Goal: Information Seeking & Learning: Learn about a topic

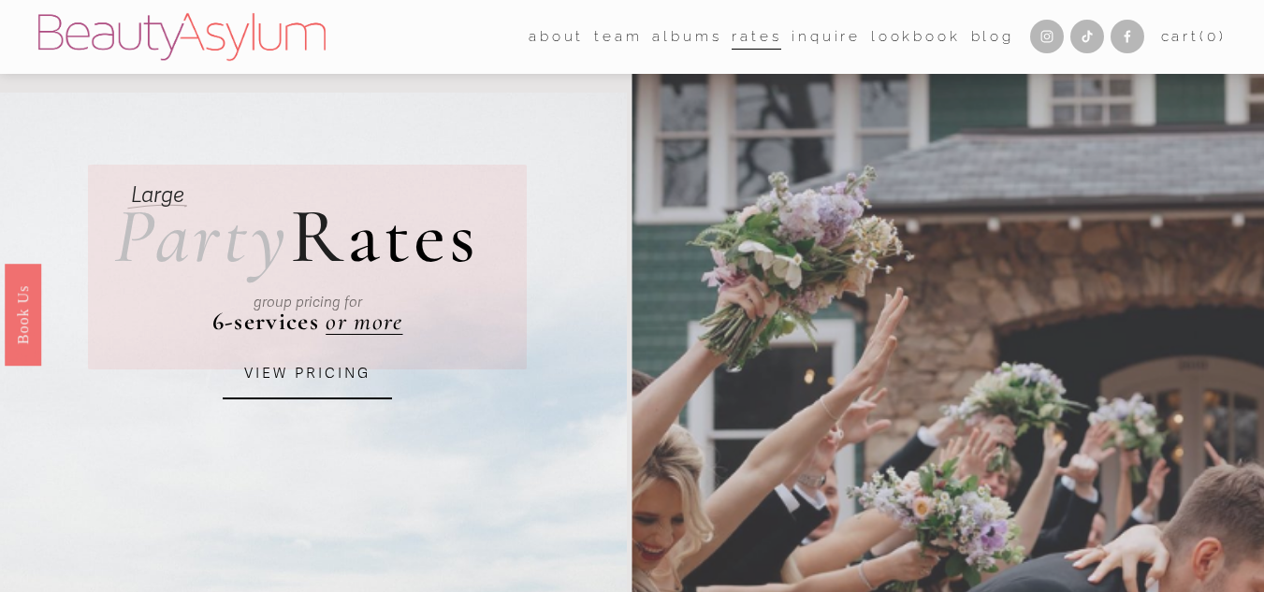
click at [742, 41] on link "Rates" at bounding box center [757, 36] width 50 height 29
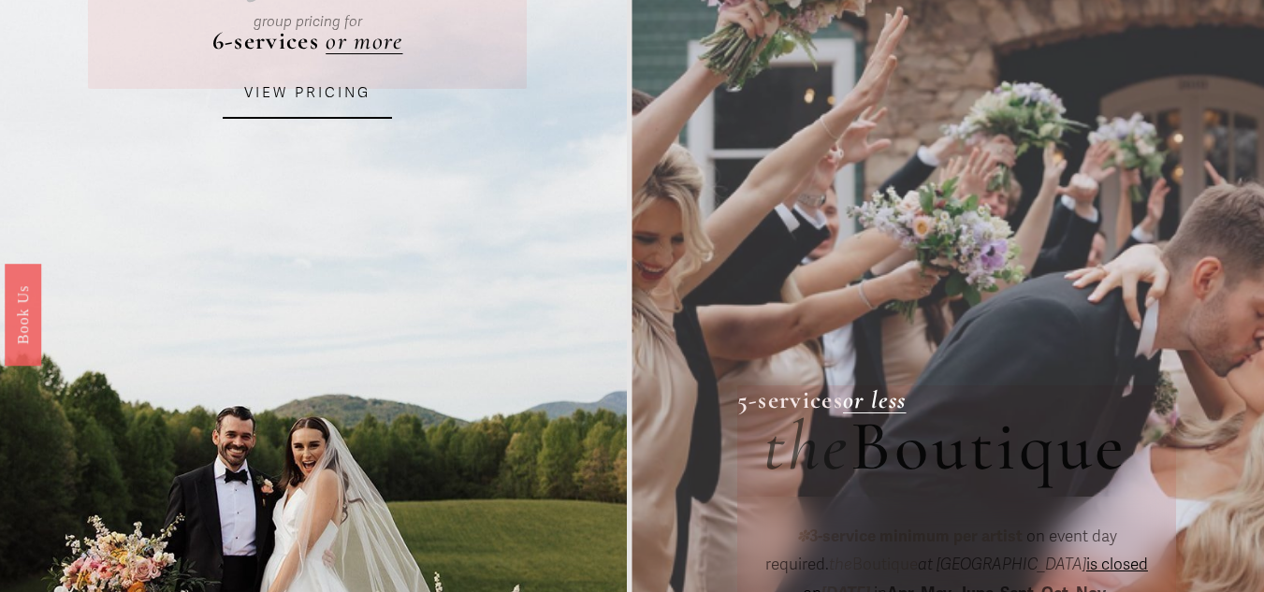
click at [288, 89] on link "VIEW PRICING" at bounding box center [307, 93] width 168 height 51
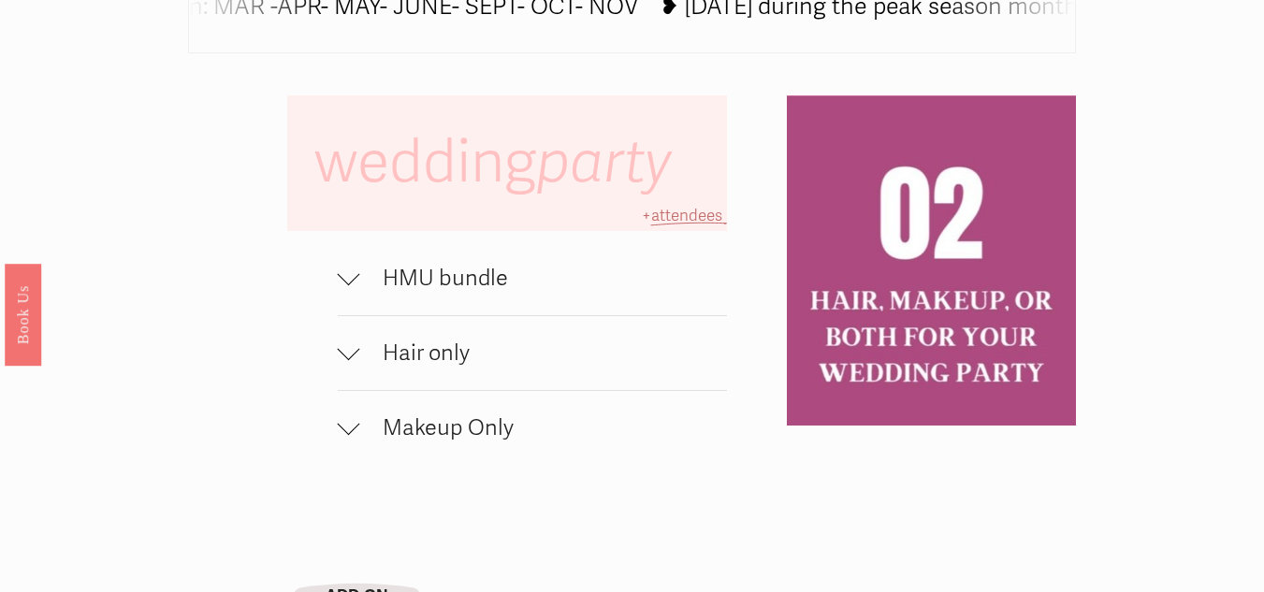
scroll to position [1123, 0]
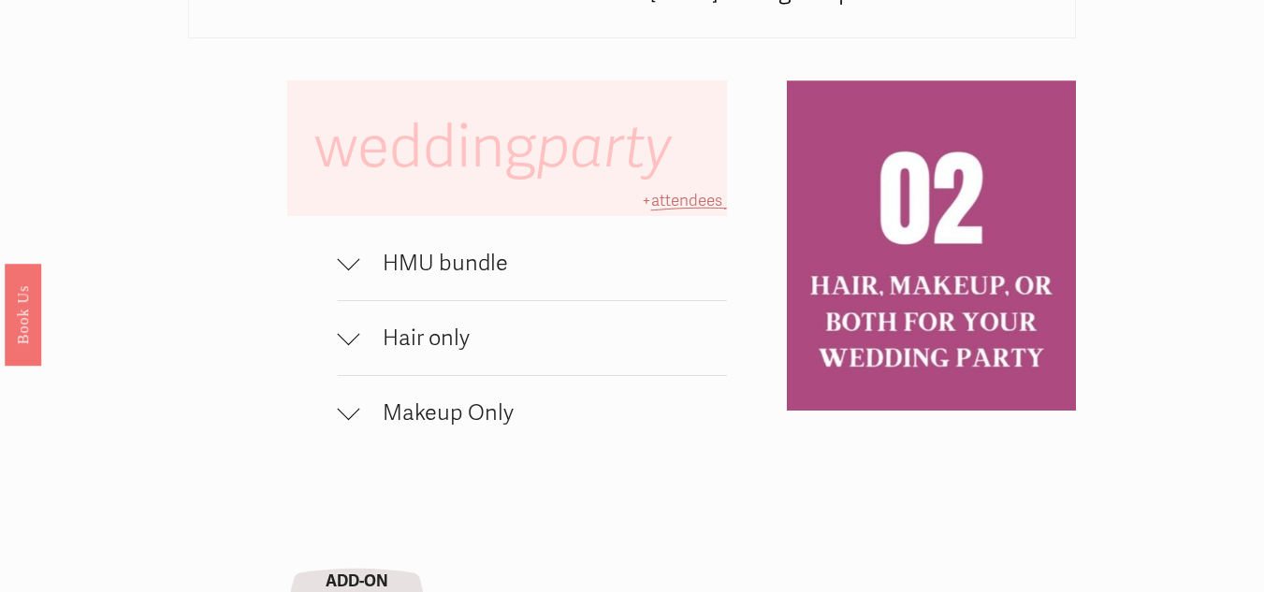
click at [460, 348] on span "Hair only" at bounding box center [543, 338] width 367 height 27
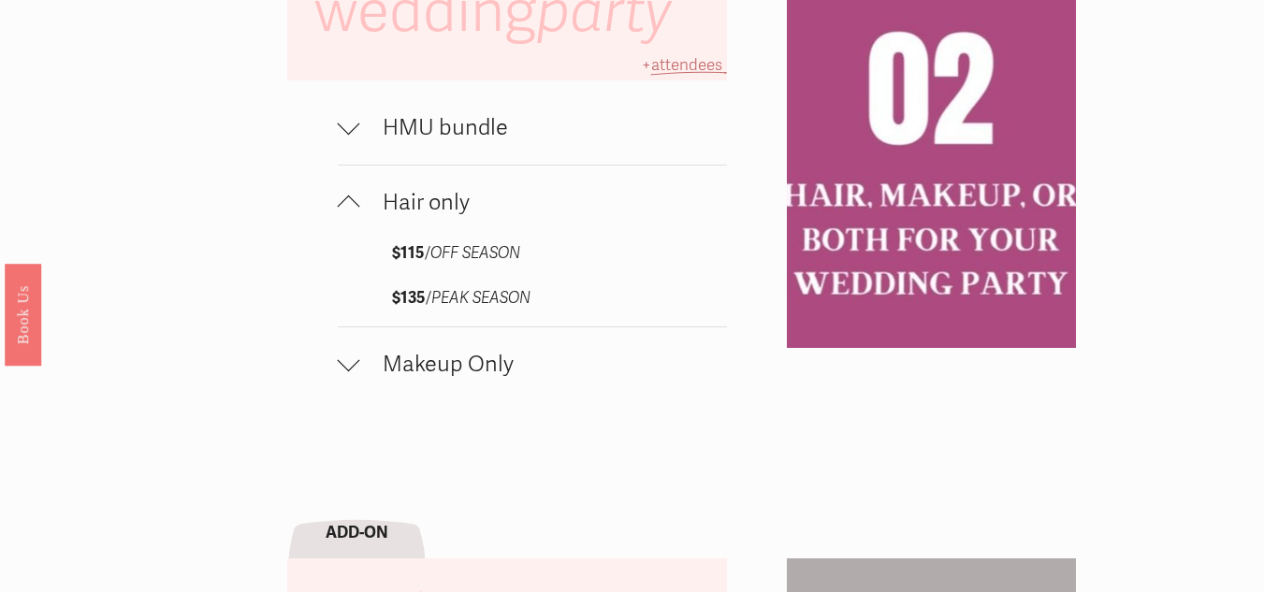
scroll to position [1310, 0]
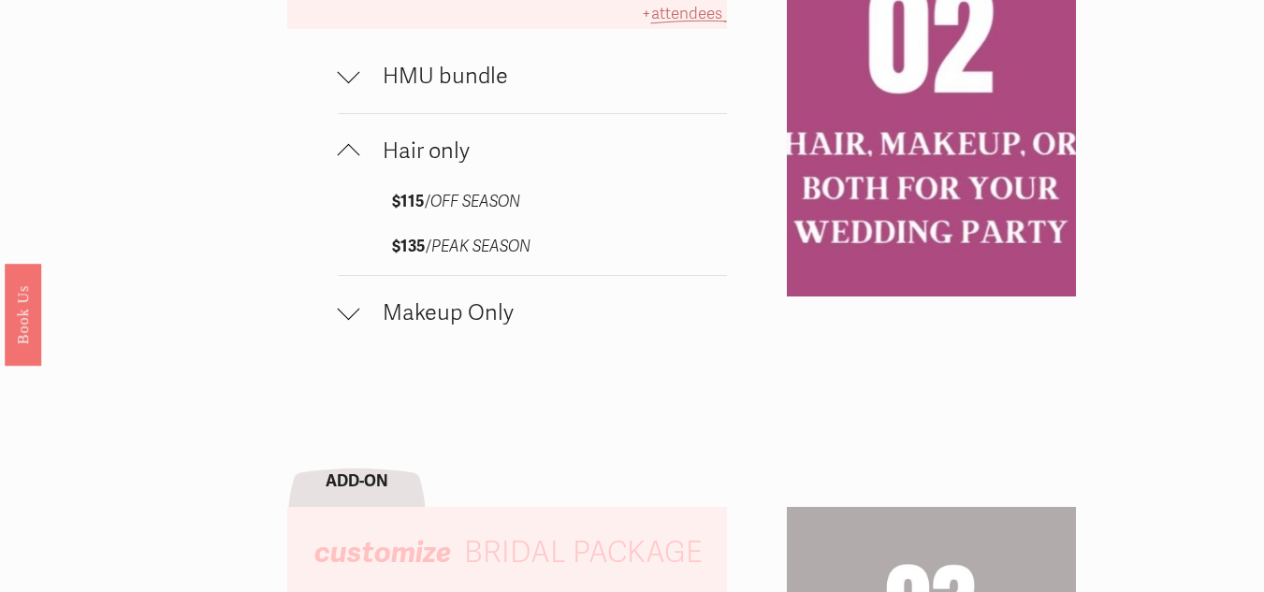
click at [490, 327] on span "Makeup Only" at bounding box center [543, 312] width 367 height 27
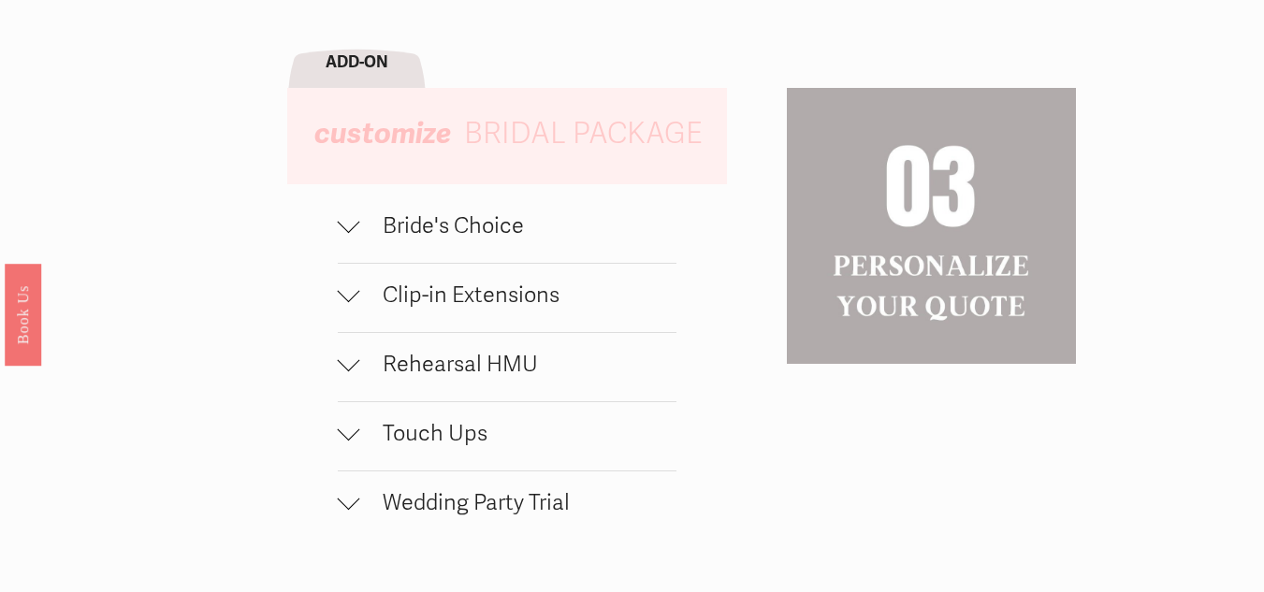
scroll to position [1872, 0]
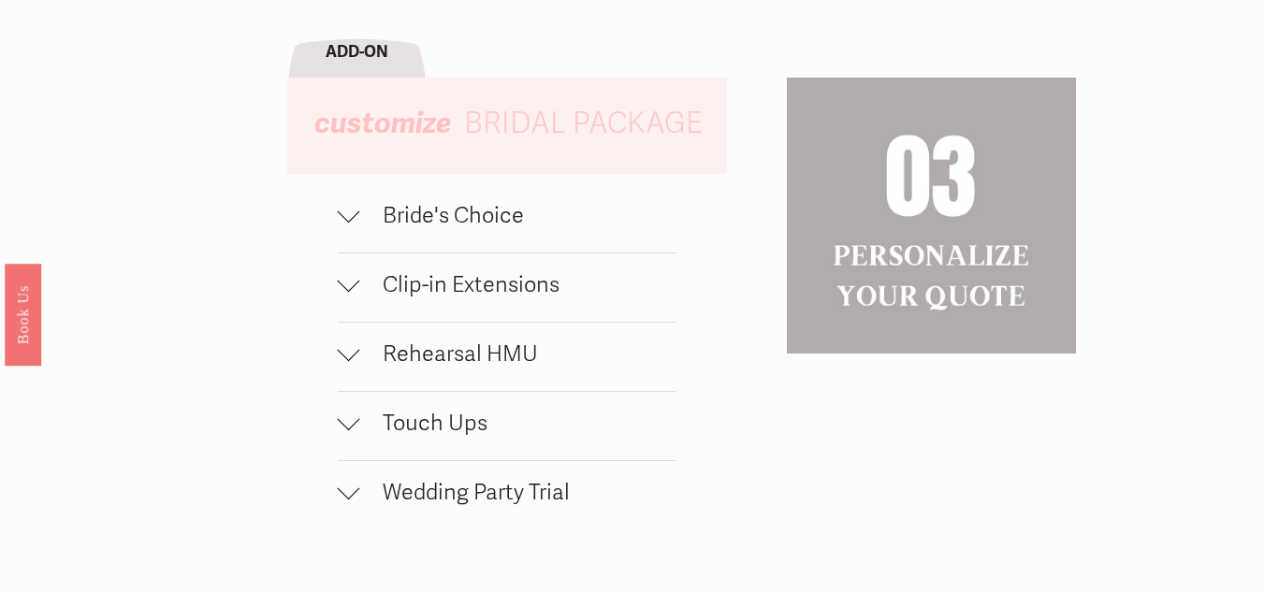
click at [510, 229] on span "Bride's Choice" at bounding box center [518, 215] width 317 height 27
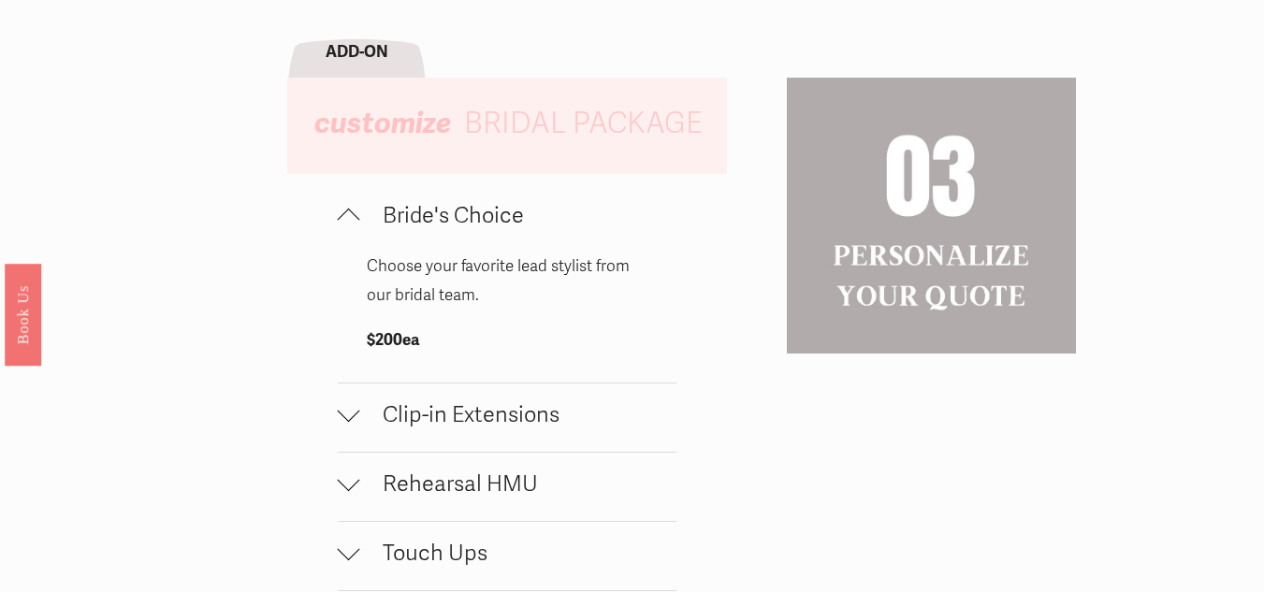
click at [516, 416] on span "Clip-in Extensions" at bounding box center [518, 414] width 317 height 27
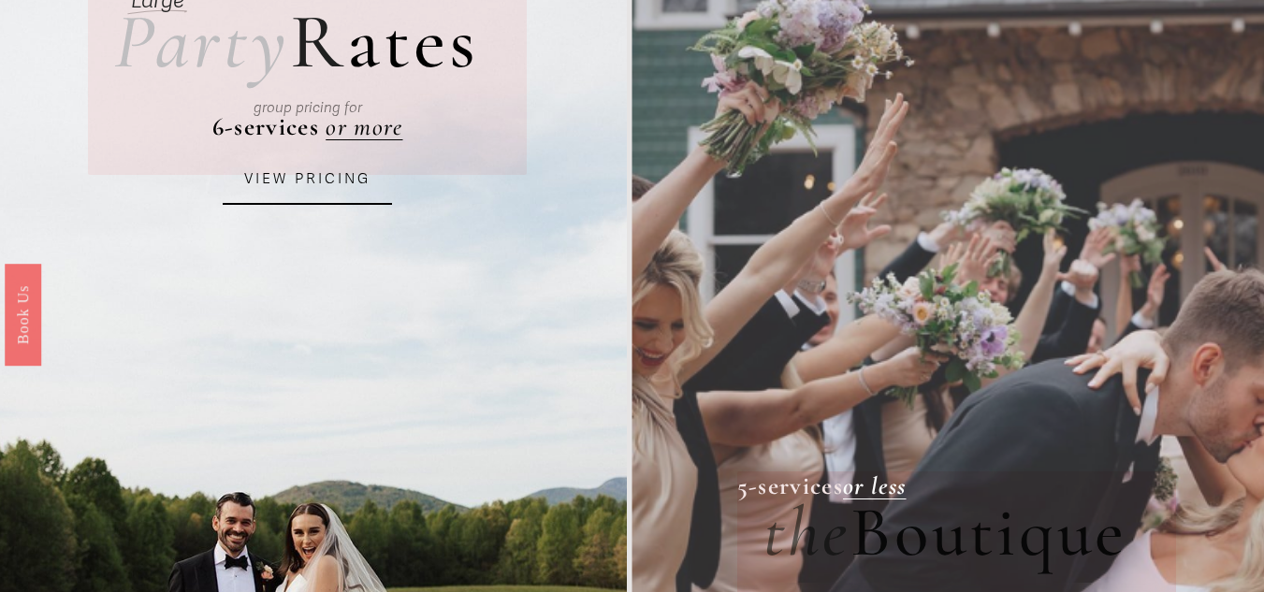
scroll to position [187, 0]
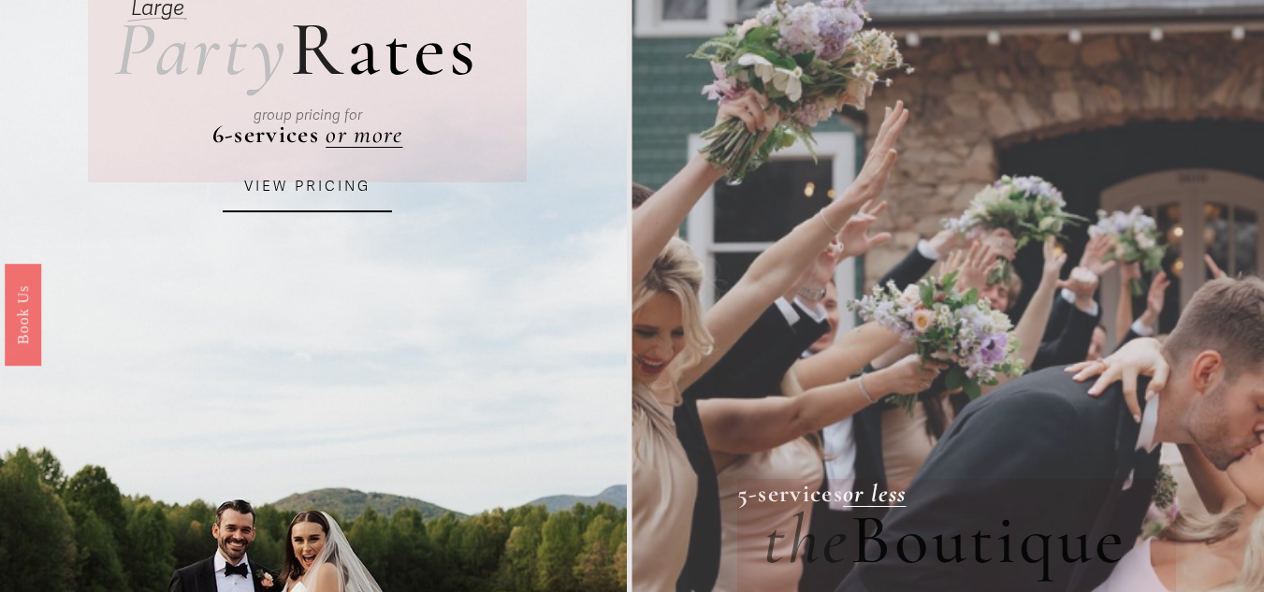
click at [350, 196] on link "VIEW PRICING" at bounding box center [307, 187] width 168 height 51
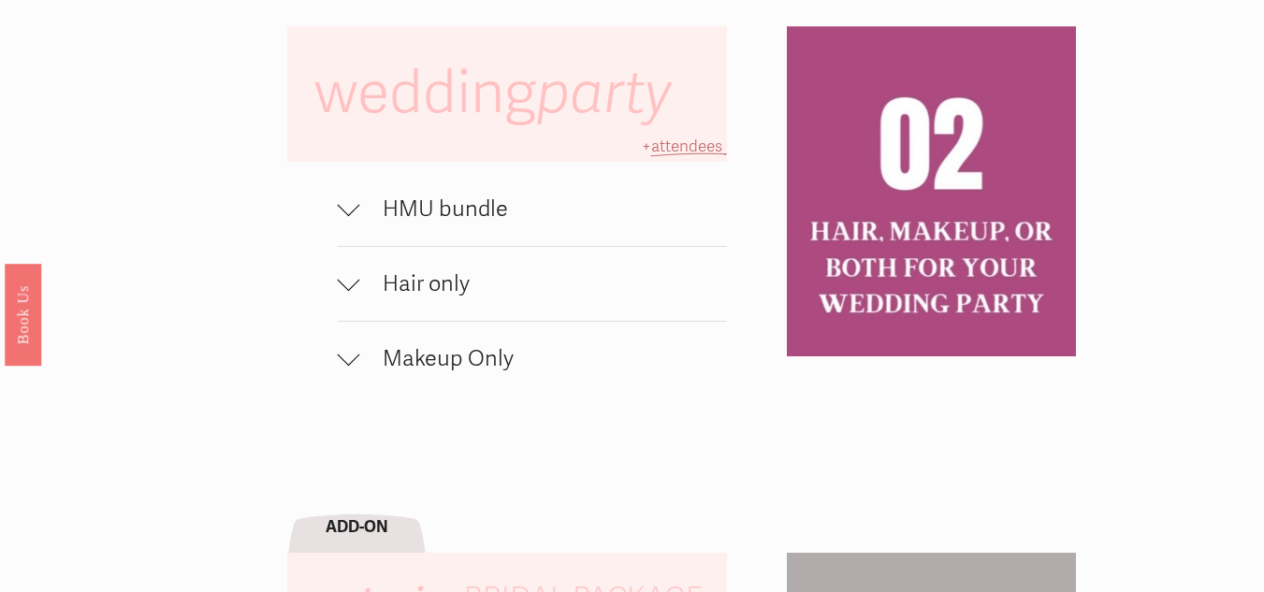
scroll to position [1123, 0]
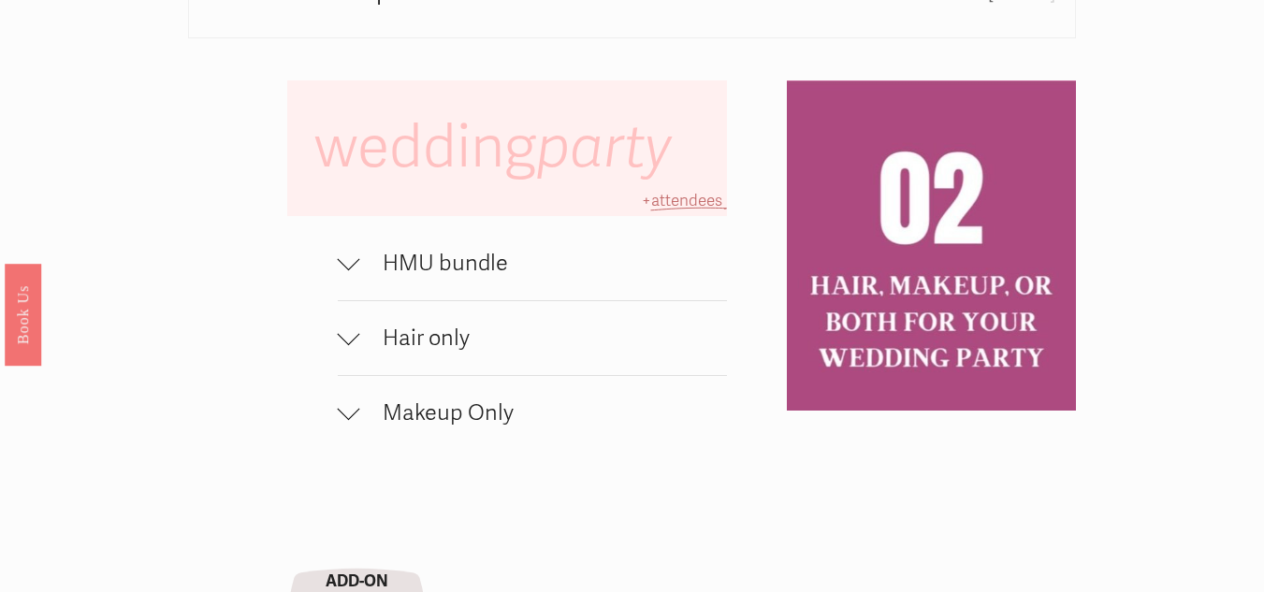
click at [491, 276] on span "HMU bundle" at bounding box center [543, 263] width 367 height 27
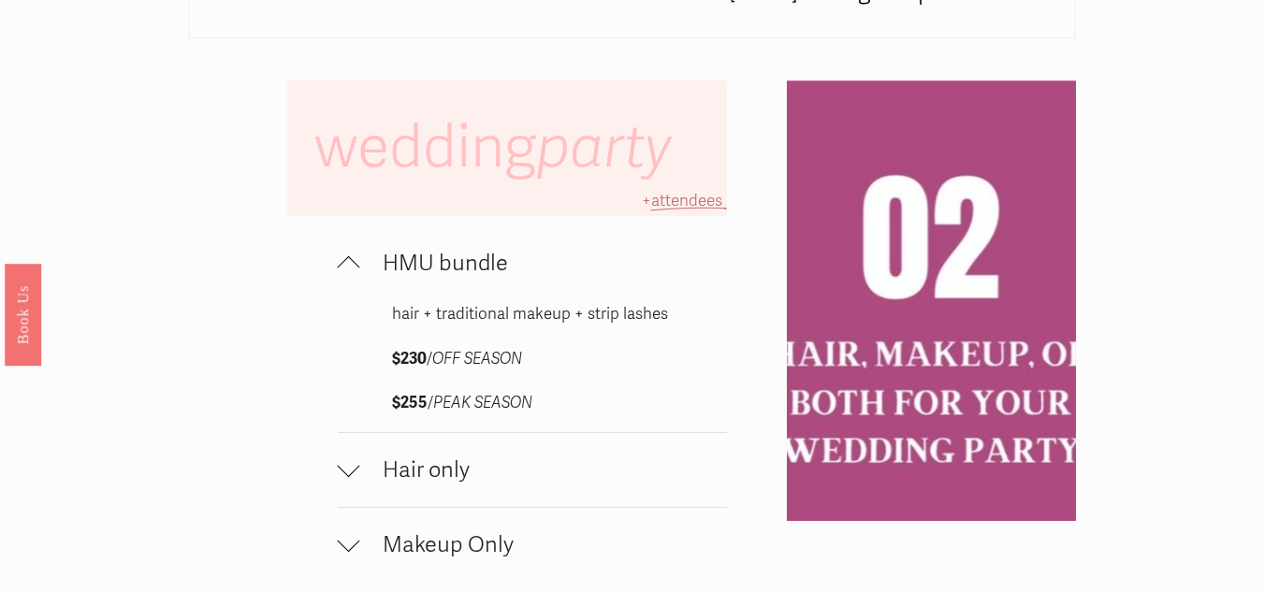
scroll to position [1217, 0]
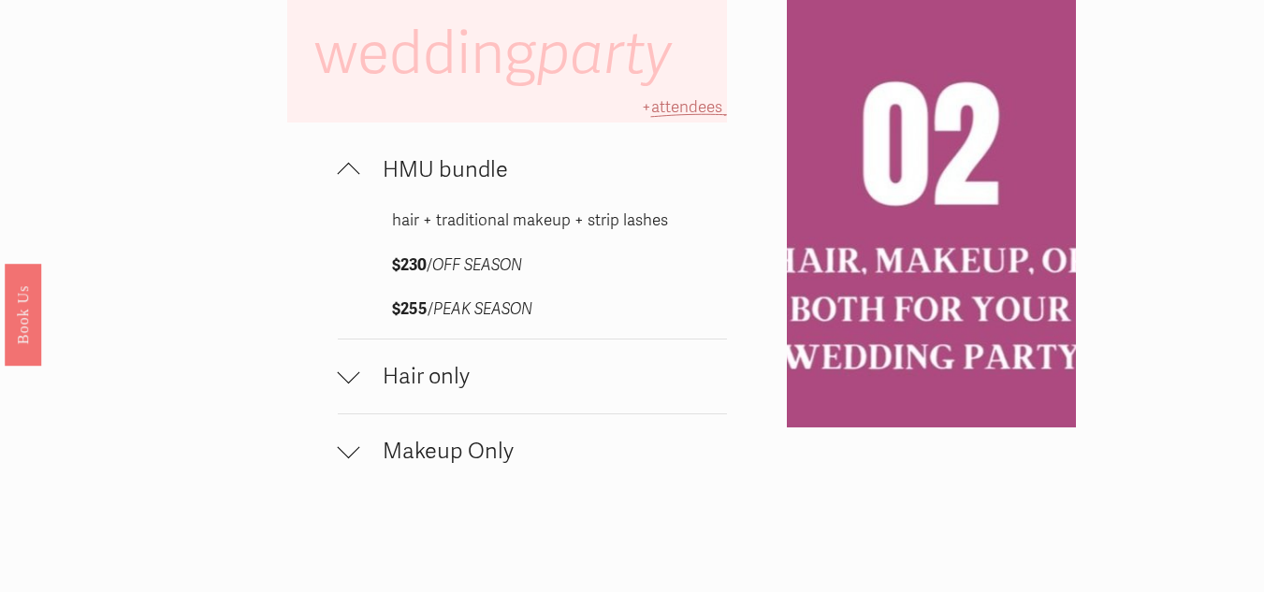
click at [474, 390] on span "Hair only" at bounding box center [543, 376] width 367 height 27
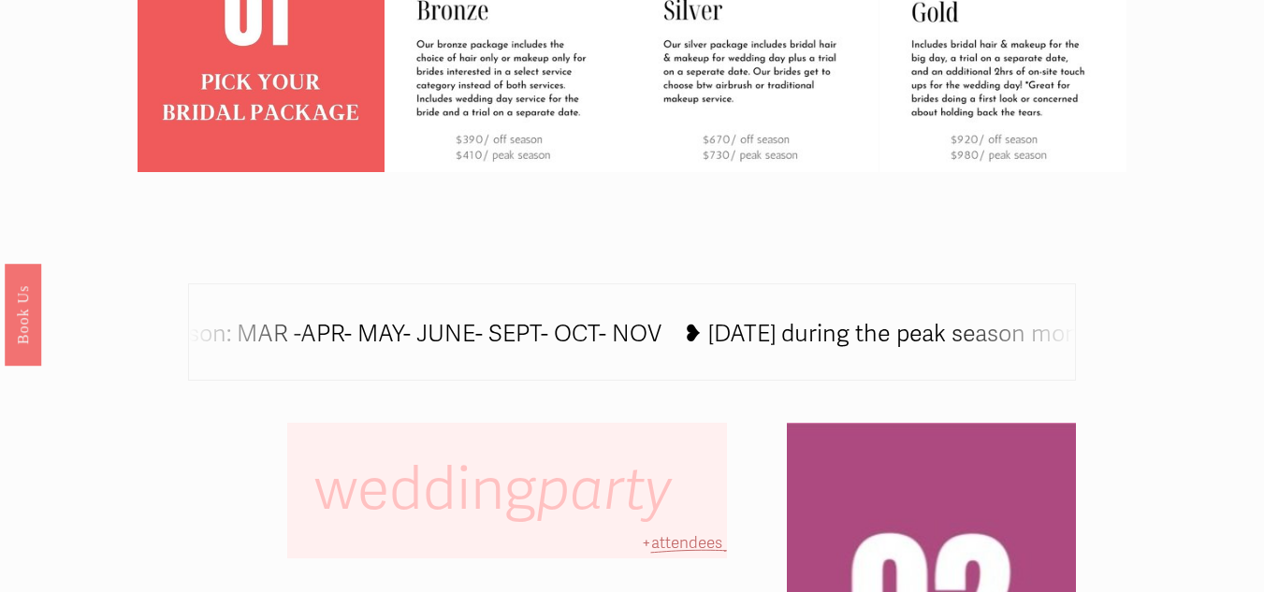
scroll to position [655, 0]
